Goal: Communication & Community: Answer question/provide support

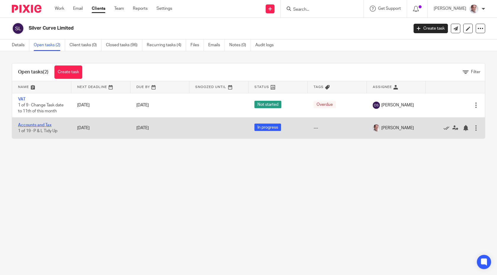
click at [30, 126] on link "Accounts and Tax" at bounding box center [34, 125] width 33 height 4
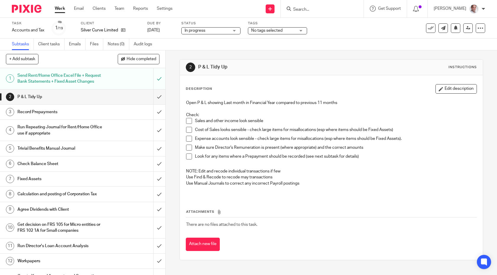
click at [83, 80] on h1 "Send Rent/Home Office Excel File + Request Bank Statements + Fixed Asset Changes" at bounding box center [60, 78] width 87 height 15
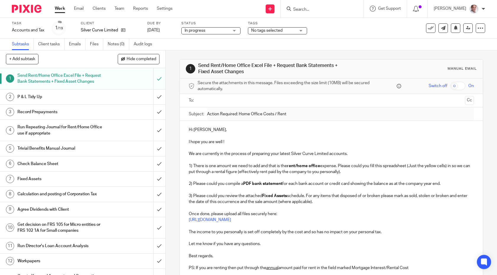
drag, startPoint x: 76, startPoint y: 42, endPoint x: 114, endPoint y: 1, distance: 55.5
click at [0, 0] on body "Work Email Clients Team Reports Settings Work Email Clients Team Reports Settin…" at bounding box center [248, 137] width 497 height 275
click at [160, 78] on input "submit" at bounding box center [82, 78] width 165 height 21
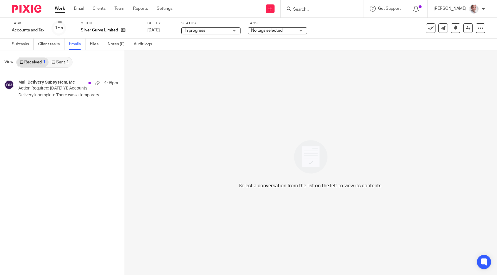
click at [61, 63] on link "Sent 1" at bounding box center [60, 61] width 23 height 9
click at [51, 89] on p "Action Required: [DATE] YE Accounts" at bounding box center [51, 88] width 66 height 5
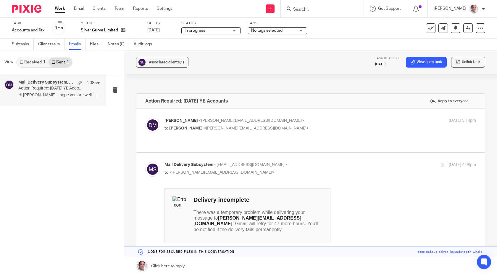
click at [207, 121] on span "<david@munroandpartners.com>" at bounding box center [251, 120] width 105 height 4
checkbox input "true"
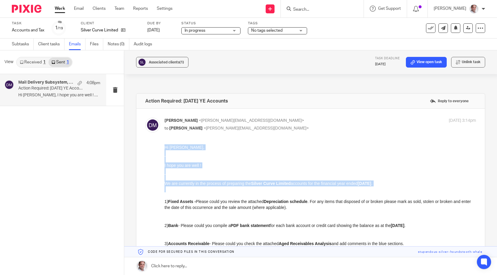
drag, startPoint x: 165, startPoint y: 144, endPoint x: 210, endPoint y: 193, distance: 66.6
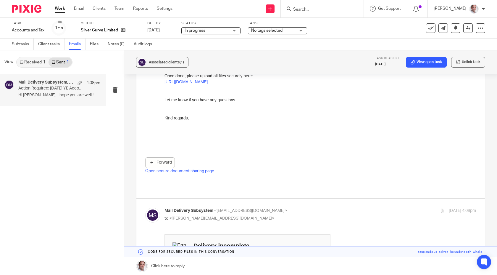
scroll to position [302, 0]
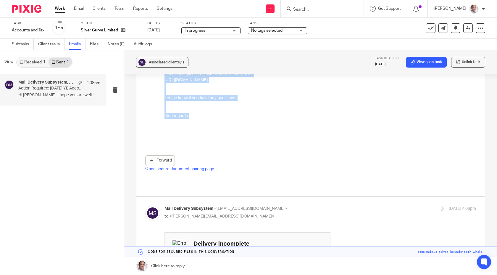
click at [196, 119] on p "Kind regards," at bounding box center [321, 116] width 312 height 6
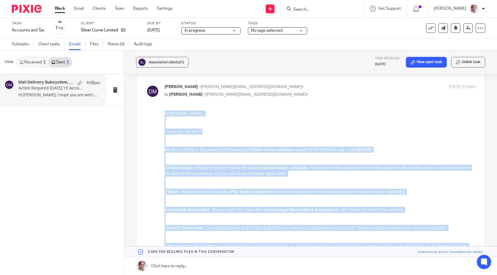
scroll to position [0, 0]
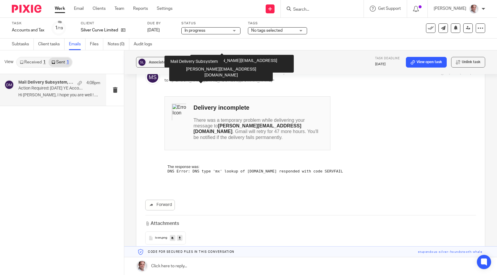
copy div "Hi Barry, I hope you are well ! We are currently in the process of preparing th…"
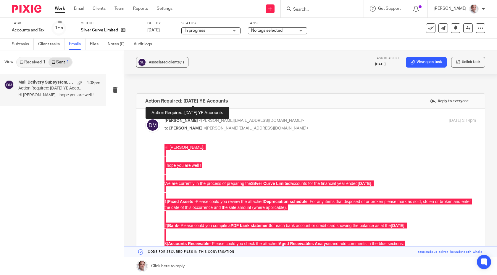
drag, startPoint x: 242, startPoint y: 102, endPoint x: 146, endPoint y: 99, distance: 96.0
click at [146, 99] on div "Action Required: 31 Mar 2025 YE Accounts Reply to everyone" at bounding box center [310, 101] width 349 height 15
copy h4 "Action Required: [DATE] YE Accounts"
click at [77, 10] on link "Email" at bounding box center [79, 9] width 10 height 6
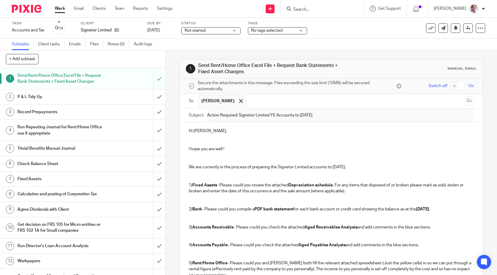
scroll to position [203, 0]
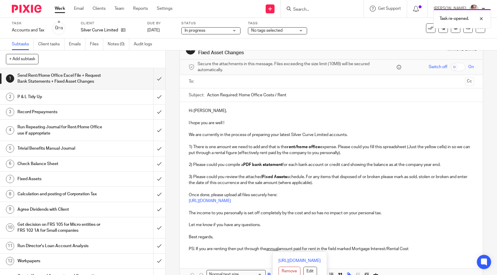
scroll to position [53, 0]
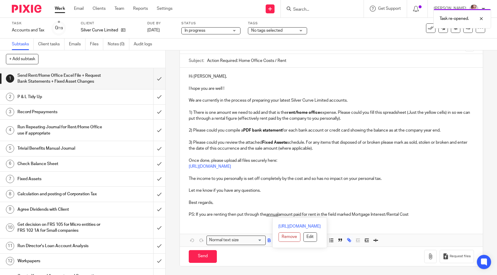
drag, startPoint x: 189, startPoint y: 129, endPoint x: 219, endPoint y: 274, distance: 148.3
click at [219, 274] on div "1 Send Rent/Home Office Excel File + Request Bank Statements + Fixed Asset Chan…" at bounding box center [332, 136] width 304 height 278
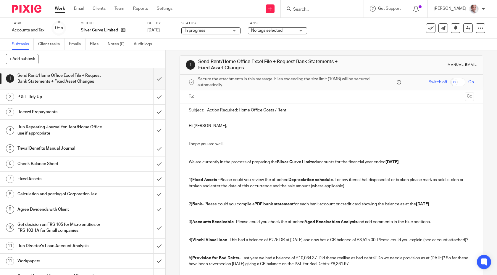
scroll to position [0, 0]
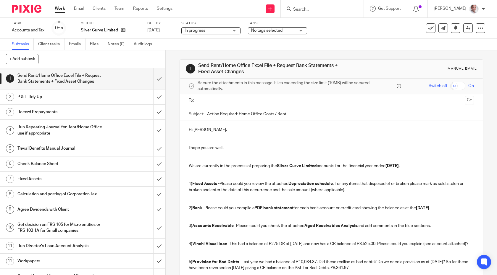
click at [210, 101] on input "text" at bounding box center [331, 100] width 263 height 7
drag, startPoint x: 293, startPoint y: 115, endPoint x: 192, endPoint y: 114, distance: 100.9
click at [192, 114] on div "Subject: Action Required: Home Office Costs / Rent" at bounding box center [332, 113] width 286 height 13
paste input "[DATE] YE Accounts"
type input "Action Required: [DATE] YE Accounts"
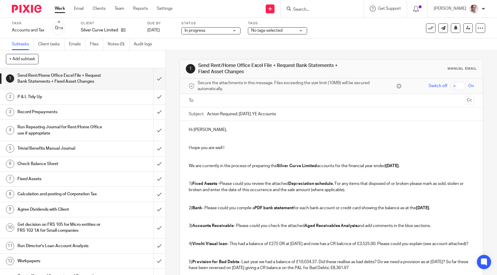
click at [288, 139] on p at bounding box center [332, 142] width 286 height 6
click at [210, 100] on input "text" at bounding box center [331, 100] width 263 height 7
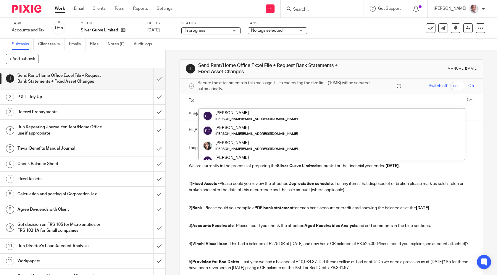
paste input "[PERSON_NAME][EMAIL_ADDRESS][DOMAIN_NAME]"
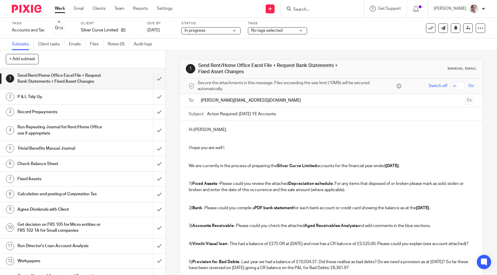
type input "[PERSON_NAME][EMAIL_ADDRESS][DOMAIN_NAME]"
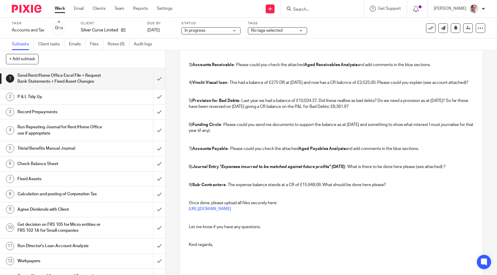
scroll to position [210, 0]
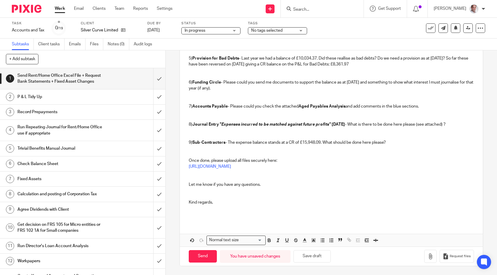
click at [213, 209] on p "Kind regards," at bounding box center [332, 208] width 286 height 18
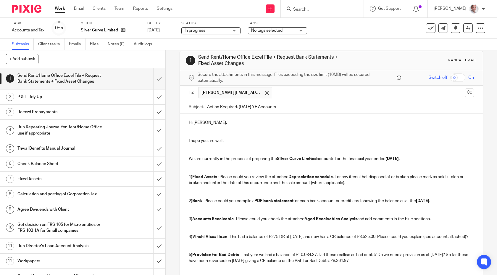
scroll to position [9, 0]
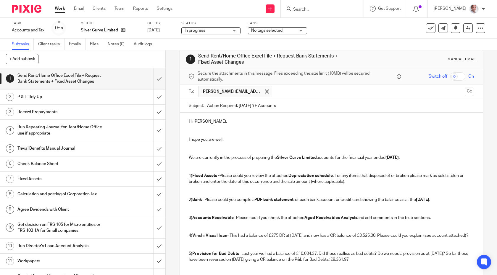
click at [463, 77] on input "checkbox" at bounding box center [457, 76] width 15 height 8
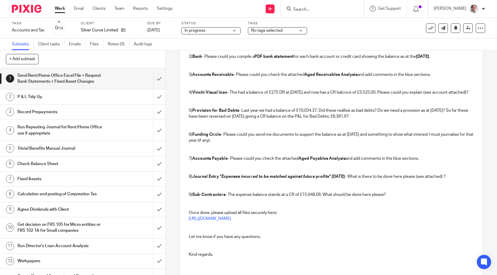
scroll to position [210, 0]
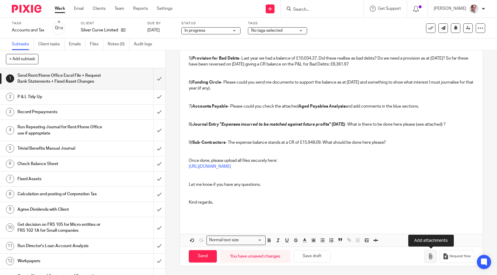
click at [429, 258] on icon "button" at bounding box center [431, 256] width 6 height 6
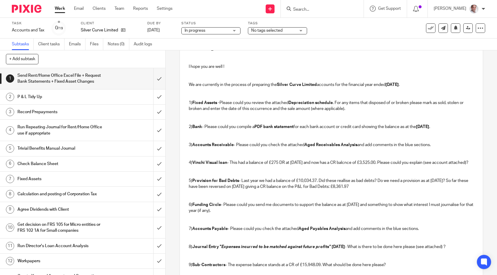
scroll to position [244, 0]
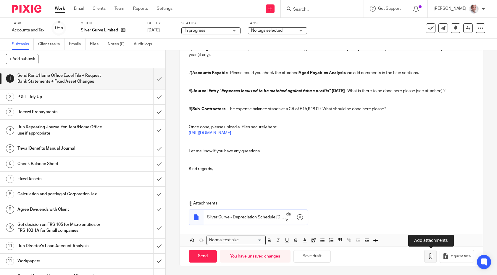
click at [427, 256] on button "button" at bounding box center [430, 256] width 12 height 13
click at [431, 260] on button "button" at bounding box center [430, 256] width 12 height 13
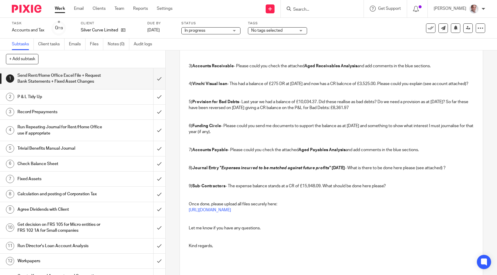
scroll to position [262, 0]
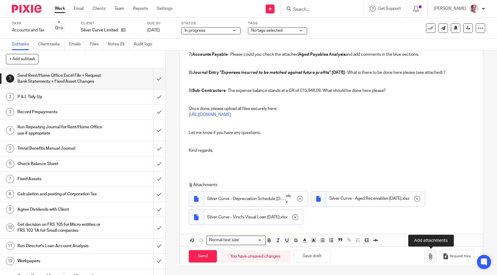
click at [431, 255] on icon "button" at bounding box center [431, 256] width 6 height 6
click at [431, 257] on icon "button" at bounding box center [431, 256] width 6 height 6
click at [431, 259] on button "button" at bounding box center [430, 256] width 12 height 13
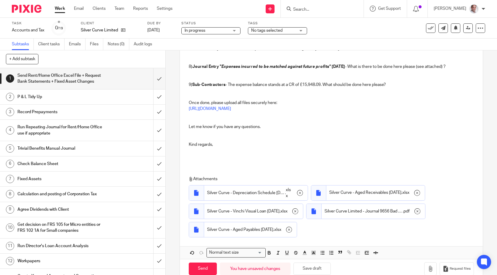
scroll to position [269, 0]
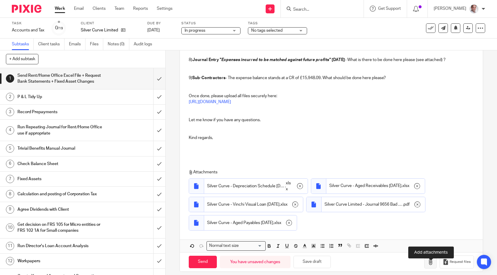
click at [432, 265] on icon "button" at bounding box center [431, 262] width 6 height 6
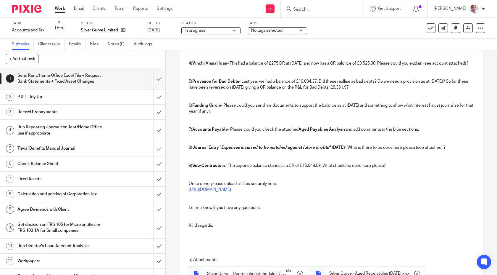
scroll to position [300, 0]
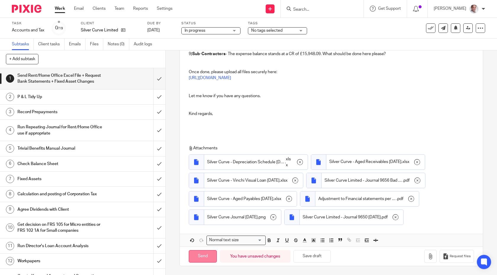
click at [198, 257] on input "Send" at bounding box center [203, 256] width 28 height 13
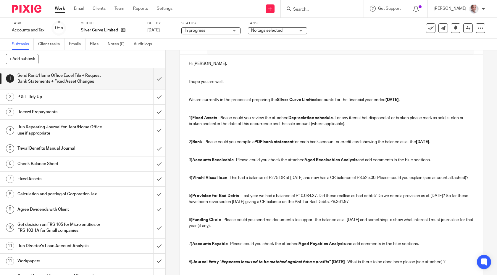
scroll to position [0, 0]
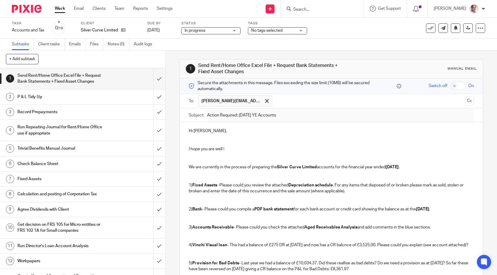
checkbox input "false"
type input "Sent"
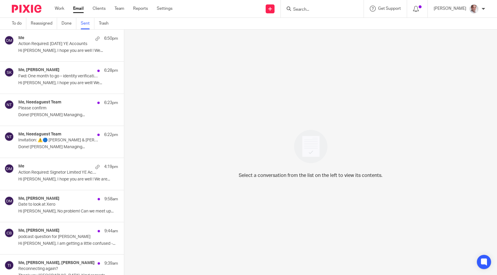
click at [62, 45] on p "Action Required: [DATE] YE Accounts" at bounding box center [58, 43] width 80 height 5
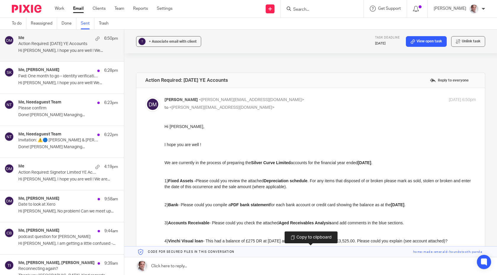
click at [428, 252] on link at bounding box center [310, 251] width 373 height 11
